Goal: Task Accomplishment & Management: Manage account settings

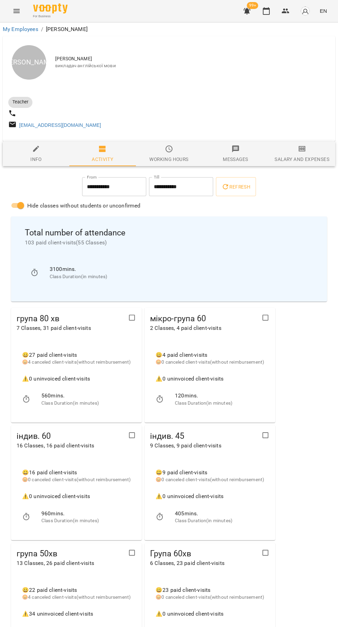
click at [266, 11] on icon "button" at bounding box center [266, 11] width 8 height 8
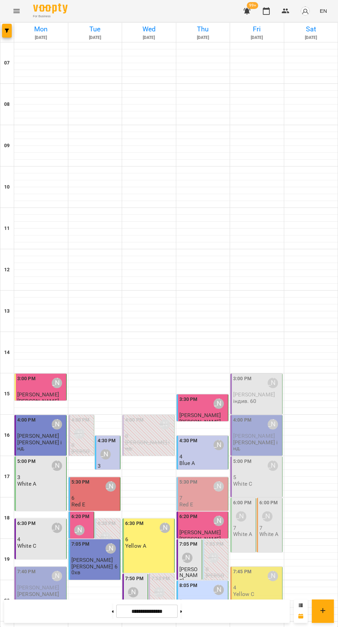
scroll to position [67, 0]
click at [206, 478] on div "5:30 PM [PERSON_NAME]" at bounding box center [203, 486] width 48 height 16
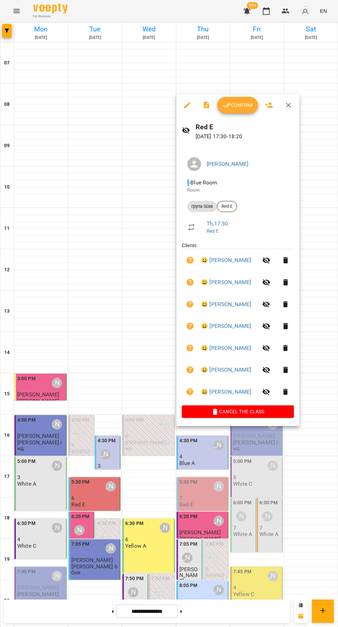
click at [224, 110] on button "Confirm" at bounding box center [237, 105] width 41 height 17
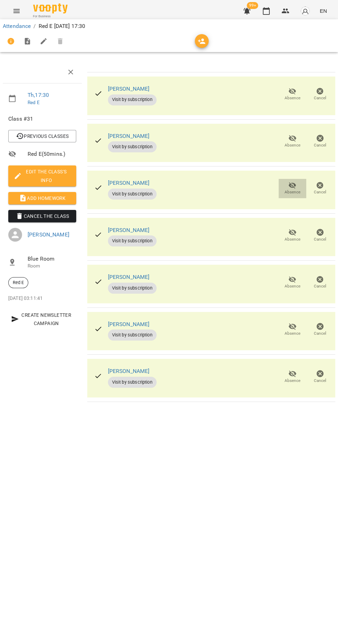
click at [282, 182] on button "Absence" at bounding box center [292, 188] width 28 height 19
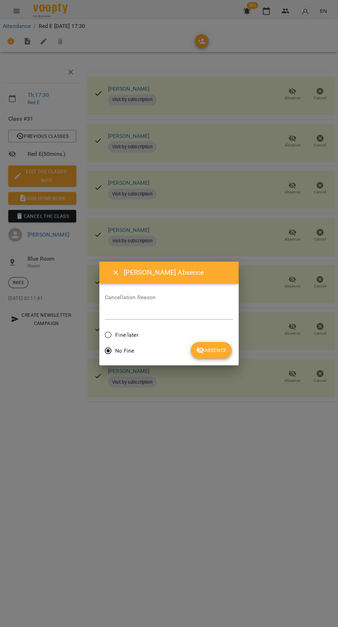
click at [217, 350] on span "Absence" at bounding box center [211, 350] width 30 height 8
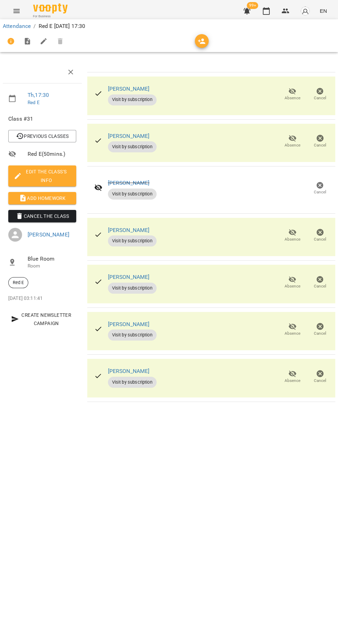
click at [54, 200] on span "Add Homework" at bounding box center [42, 198] width 57 height 8
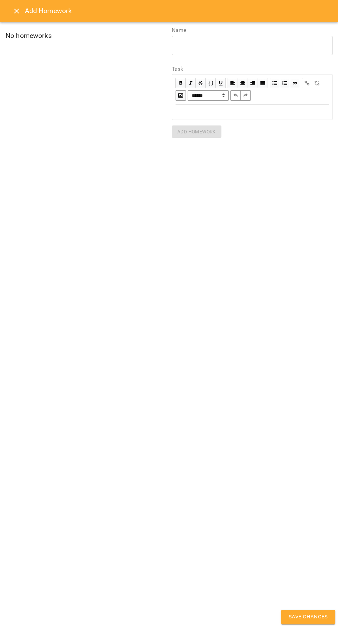
click at [223, 110] on div "Edit text" at bounding box center [251, 112] width 153 height 8
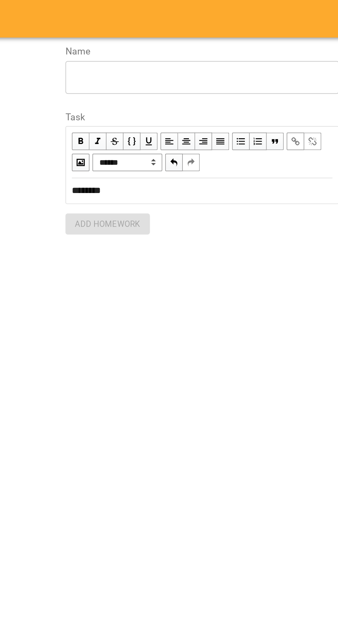
click at [185, 43] on textarea at bounding box center [251, 45] width 151 height 7
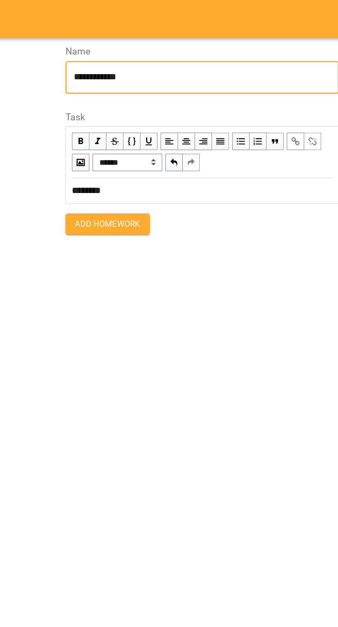
type textarea "**********"
click at [191, 131] on span "Add Homework" at bounding box center [196, 132] width 39 height 8
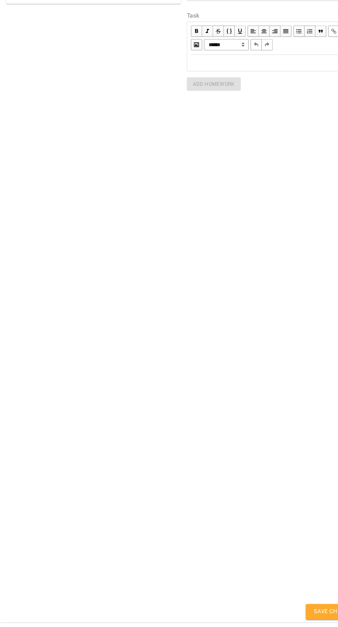
click at [289, 621] on span "Save Changes" at bounding box center [307, 616] width 39 height 9
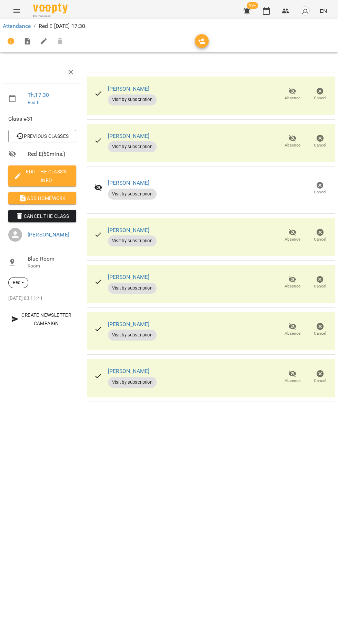
click at [262, 10] on icon "button" at bounding box center [266, 11] width 8 height 8
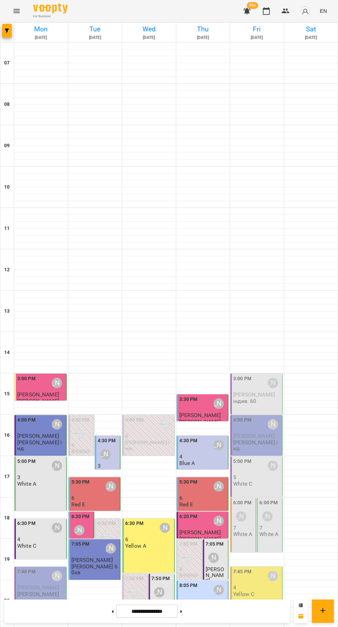
scroll to position [67, 0]
click at [194, 513] on label "6:20 PM" at bounding box center [188, 517] width 18 height 8
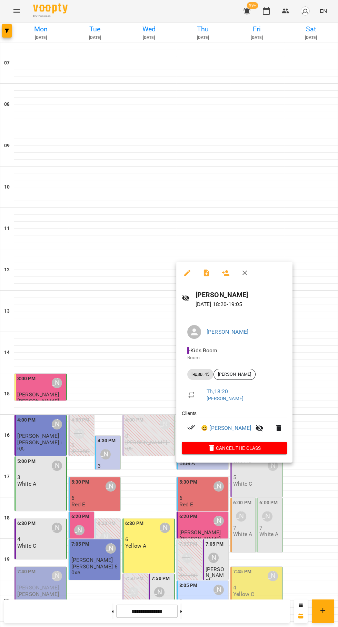
click at [32, 419] on div at bounding box center [169, 313] width 338 height 627
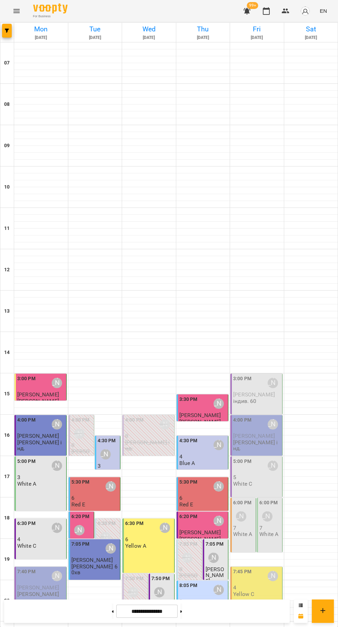
click at [34, 456] on div "5:00 PM [PERSON_NAME] 3 White A" at bounding box center [40, 483] width 52 height 54
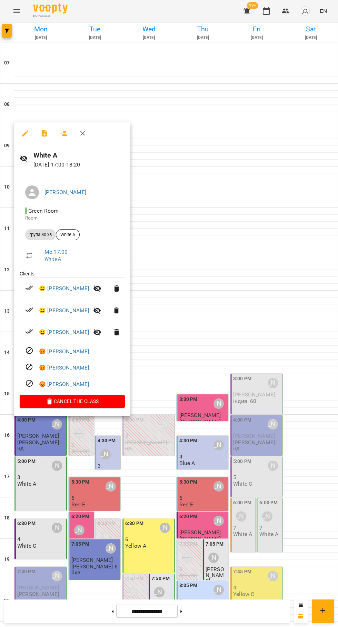
click at [44, 139] on button "button" at bounding box center [44, 133] width 17 height 17
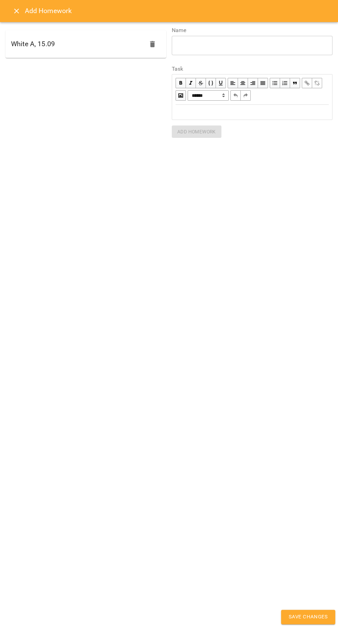
click at [40, 40] on h6 "White A, 15.09" at bounding box center [33, 44] width 44 height 11
type textarea "**********"
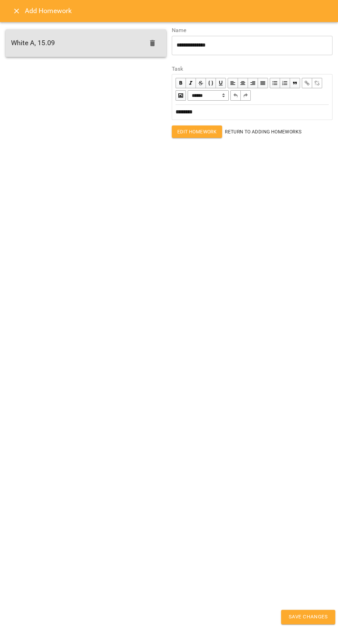
click at [313, 612] on button "Save Changes" at bounding box center [308, 617] width 54 height 14
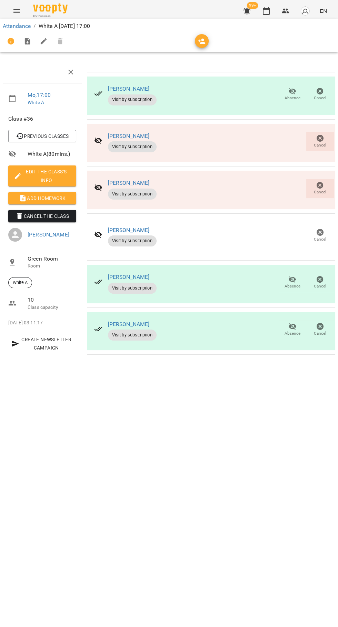
click at [266, 11] on icon "button" at bounding box center [266, 11] width 8 height 8
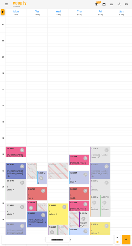
scroll to position [67, 0]
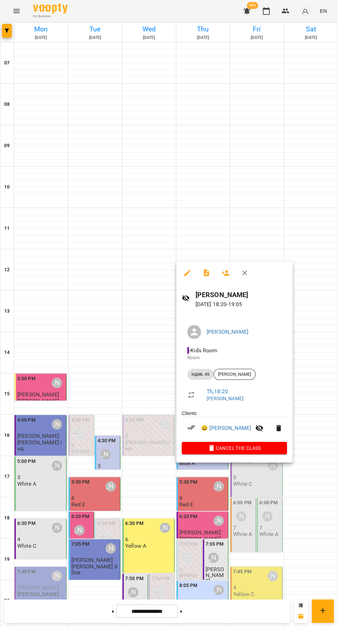
click at [314, 170] on div at bounding box center [169, 313] width 338 height 627
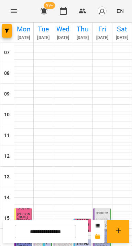
scroll to position [36, 0]
